Goal: Information Seeking & Learning: Learn about a topic

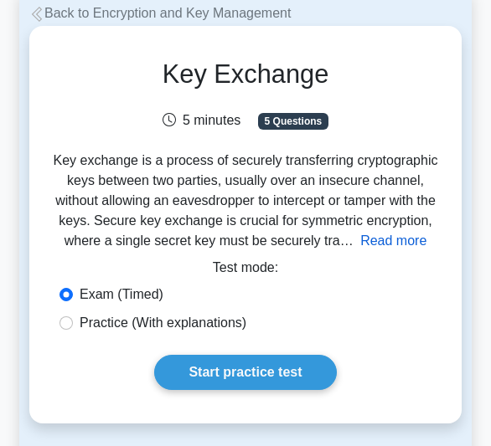
scroll to position [84, 0]
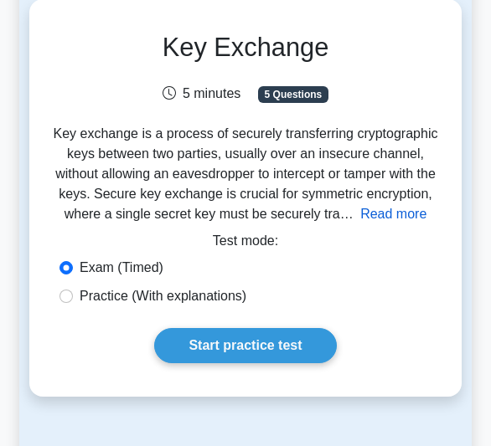
click at [393, 209] on button "Read more" at bounding box center [393, 214] width 66 height 20
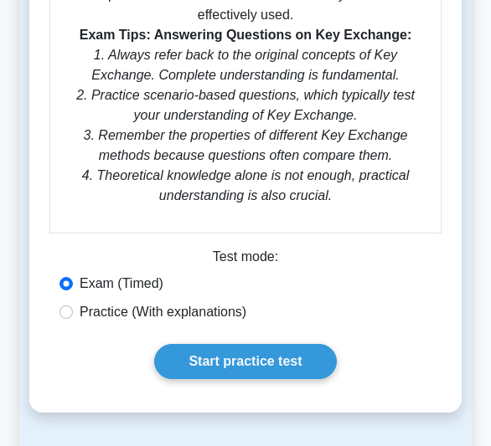
scroll to position [921, 0]
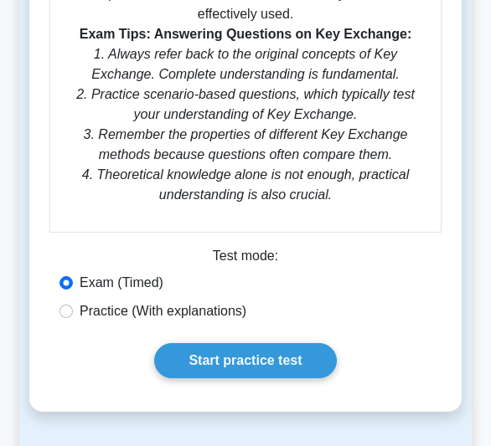
click at [161, 301] on label "Practice (With explanations)" at bounding box center [163, 311] width 167 height 20
click at [73, 305] on input "Practice (With explanations)" at bounding box center [65, 311] width 13 height 13
radio input "true"
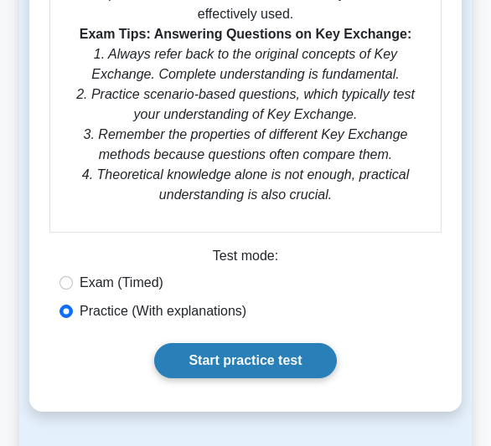
click at [250, 343] on link "Start practice test" at bounding box center [245, 360] width 182 height 35
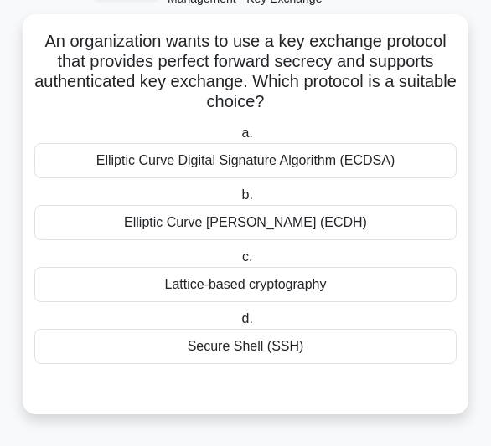
scroll to position [13, 0]
